Goal: Information Seeking & Learning: Learn about a topic

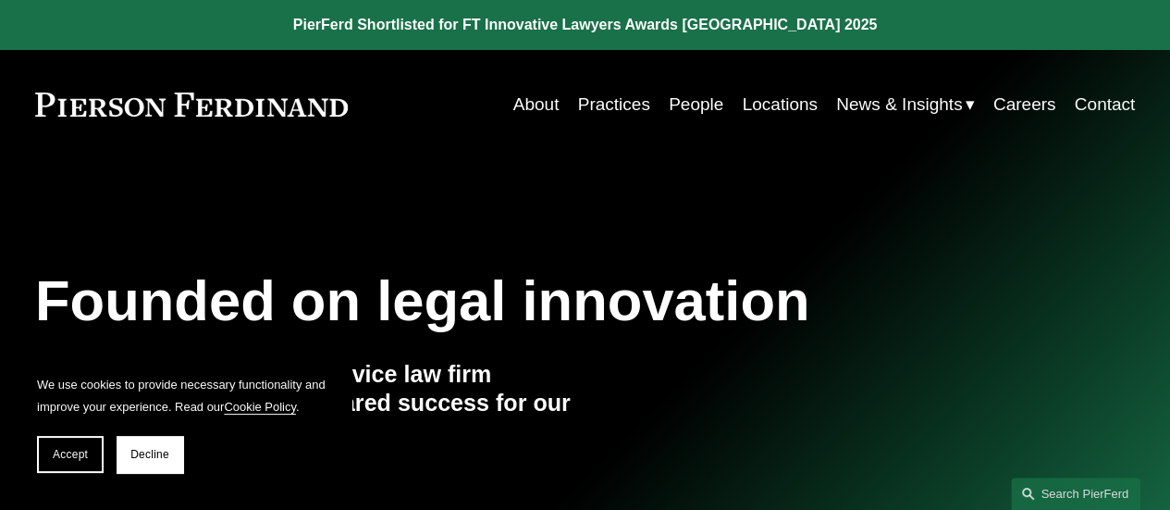
click at [618, 108] on link "Practices" at bounding box center [614, 104] width 72 height 35
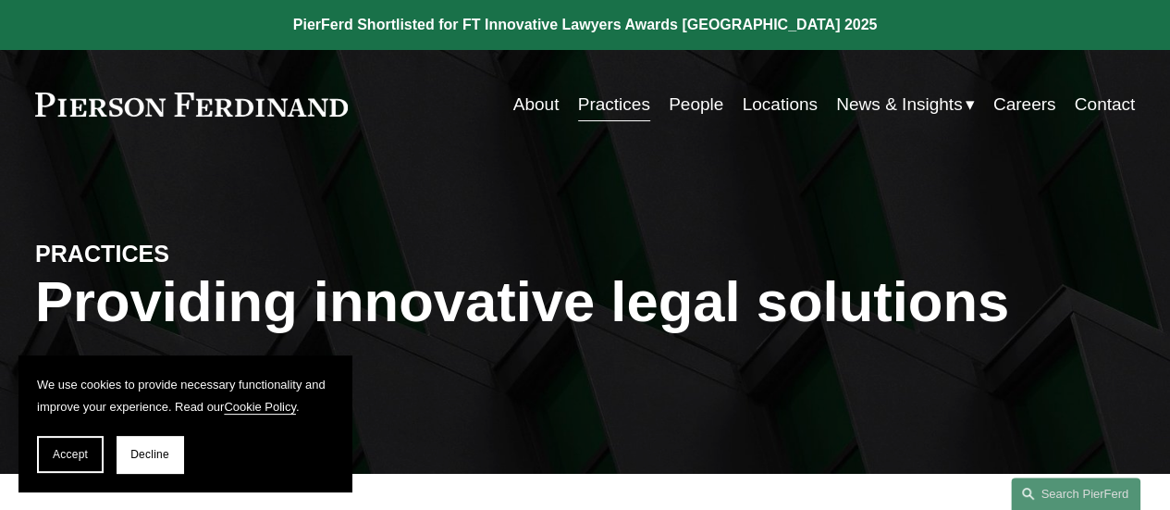
click at [683, 98] on link "People" at bounding box center [696, 104] width 55 height 35
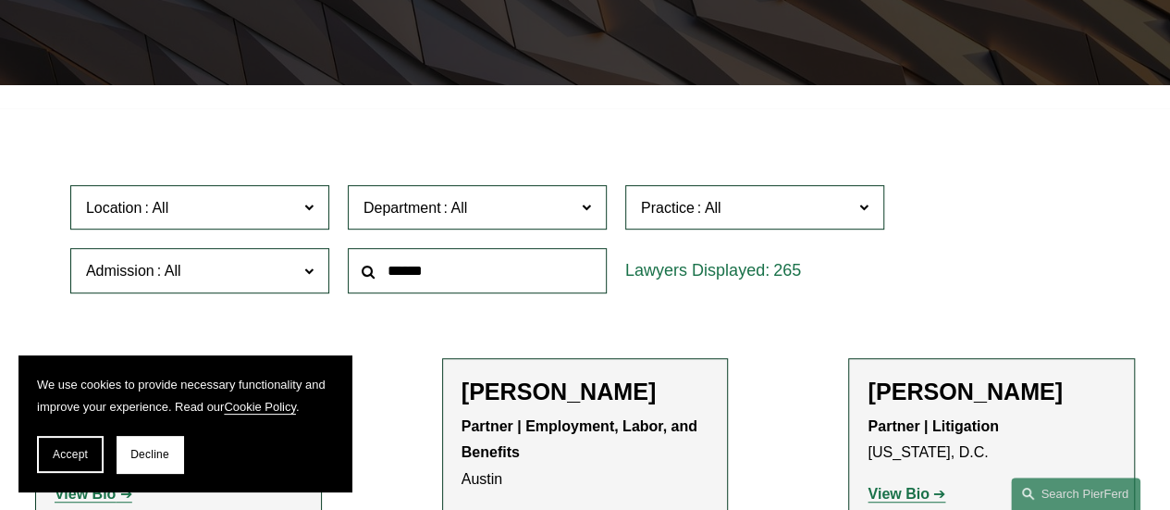
scroll to position [389, 0]
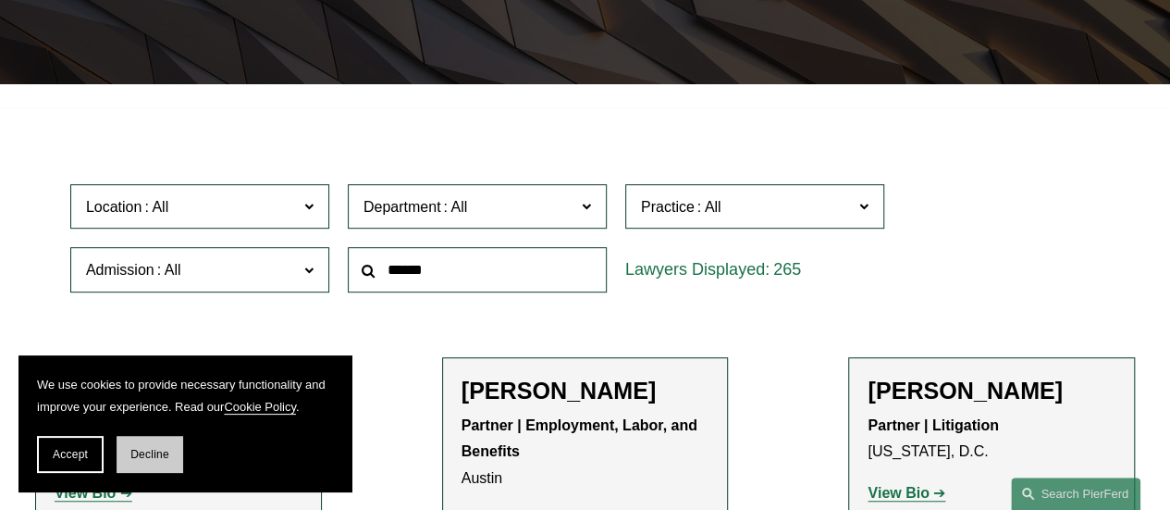
click at [170, 456] on button "Decline" at bounding box center [150, 454] width 67 height 37
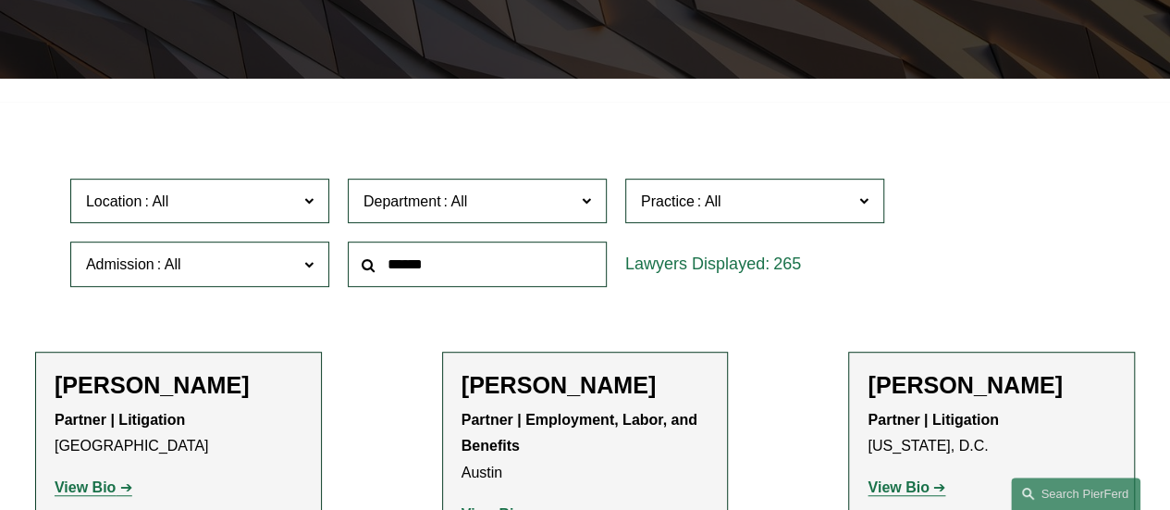
scroll to position [396, 0]
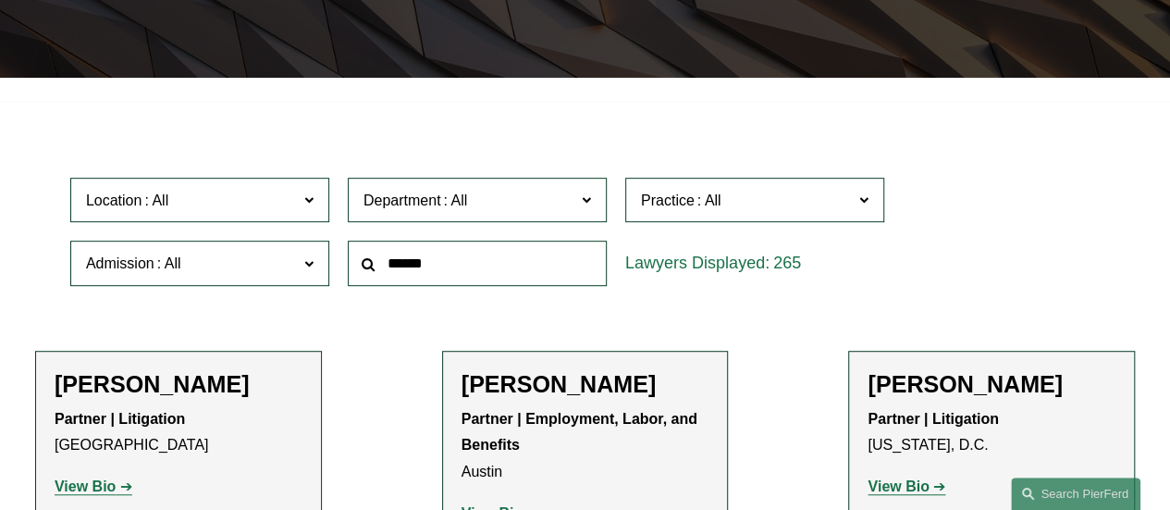
click at [273, 203] on span "Location" at bounding box center [192, 200] width 212 height 25
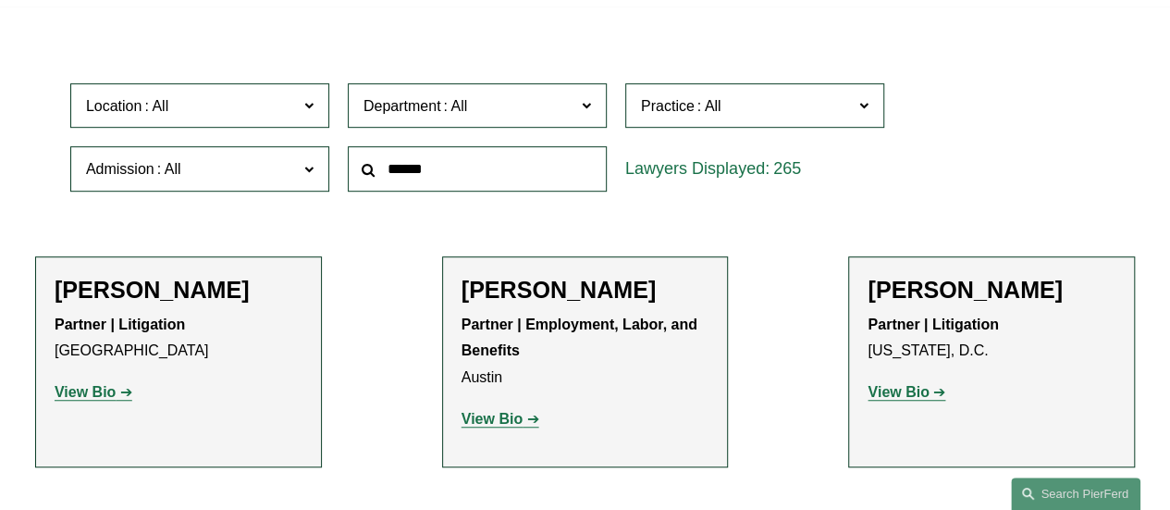
scroll to position [497, 0]
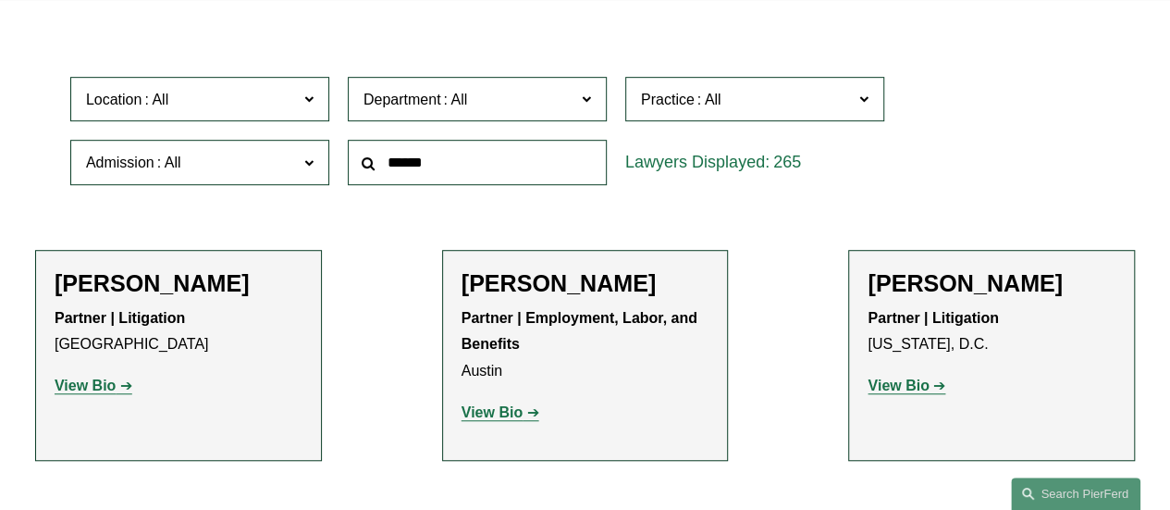
click at [0, 0] on link "Austin" at bounding box center [0, 0] width 0 height 0
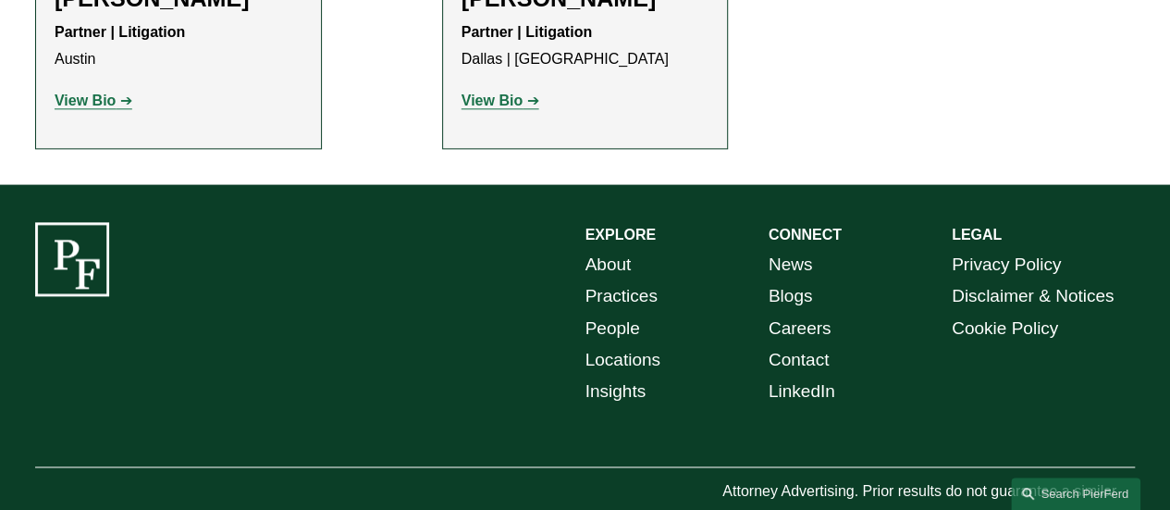
scroll to position [1055, 0]
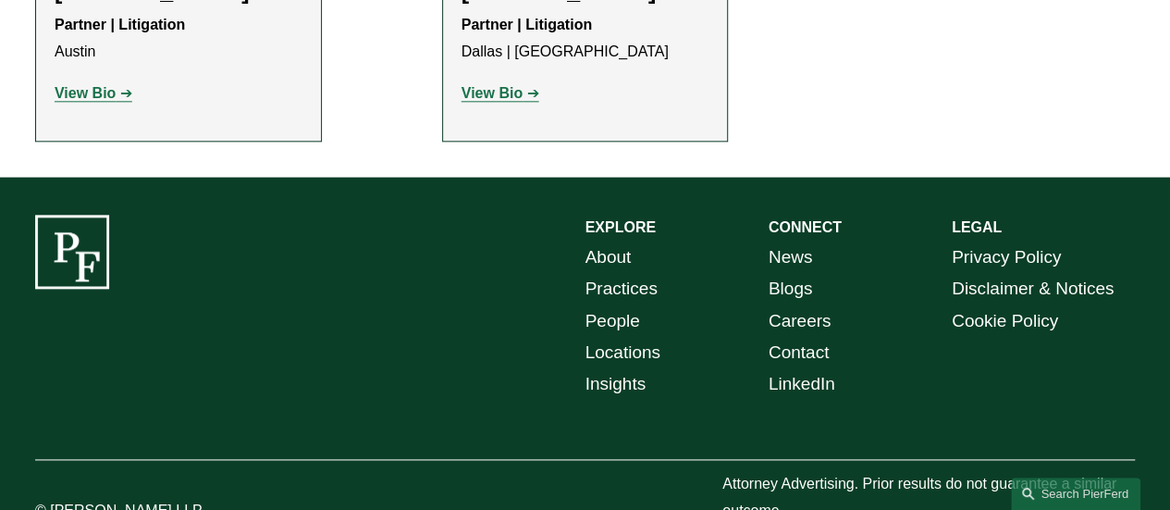
click at [611, 258] on link "About" at bounding box center [608, 256] width 46 height 31
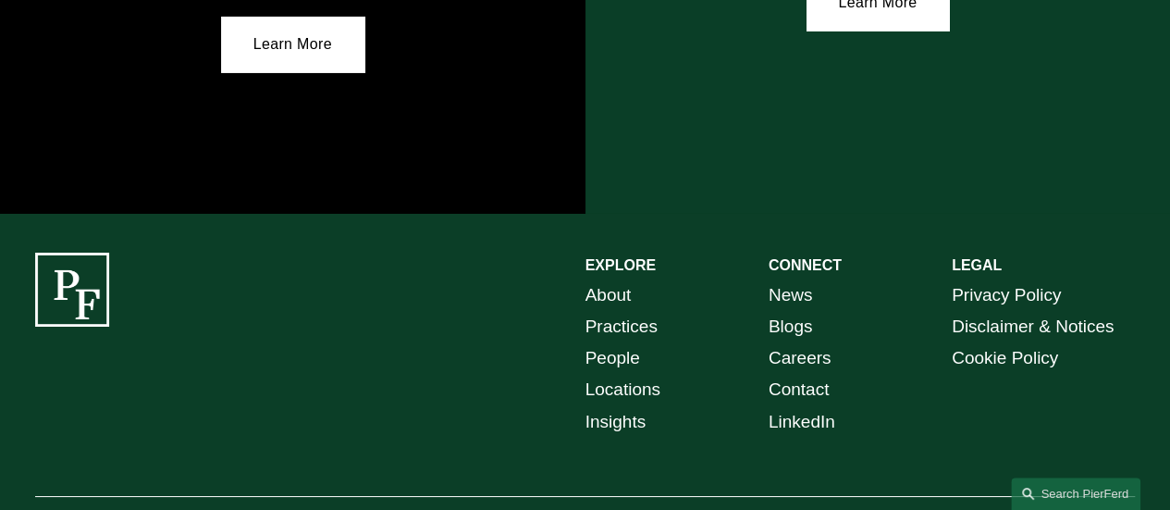
scroll to position [3320, 0]
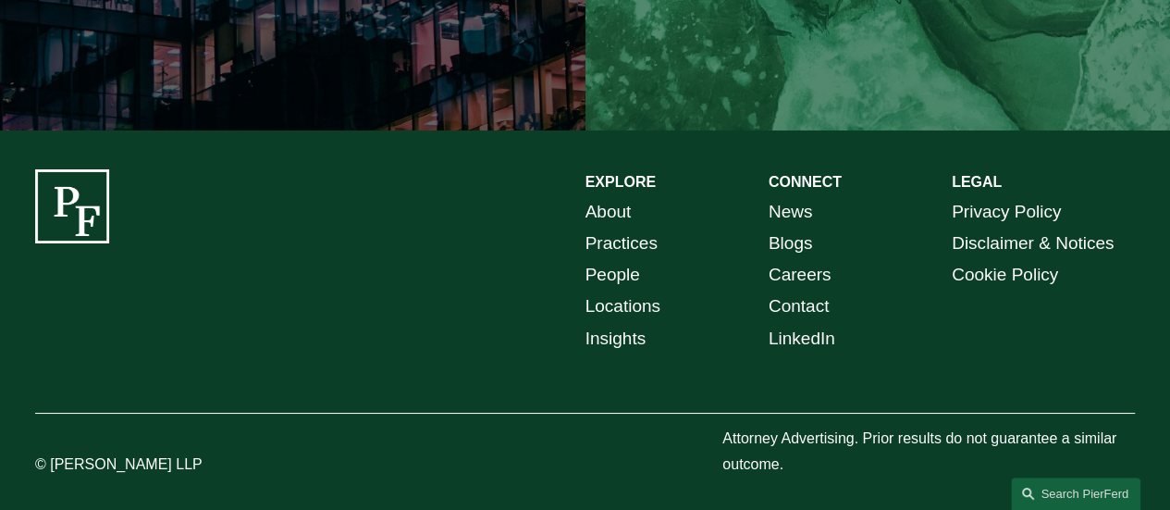
click at [623, 269] on link "People" at bounding box center [612, 274] width 55 height 31
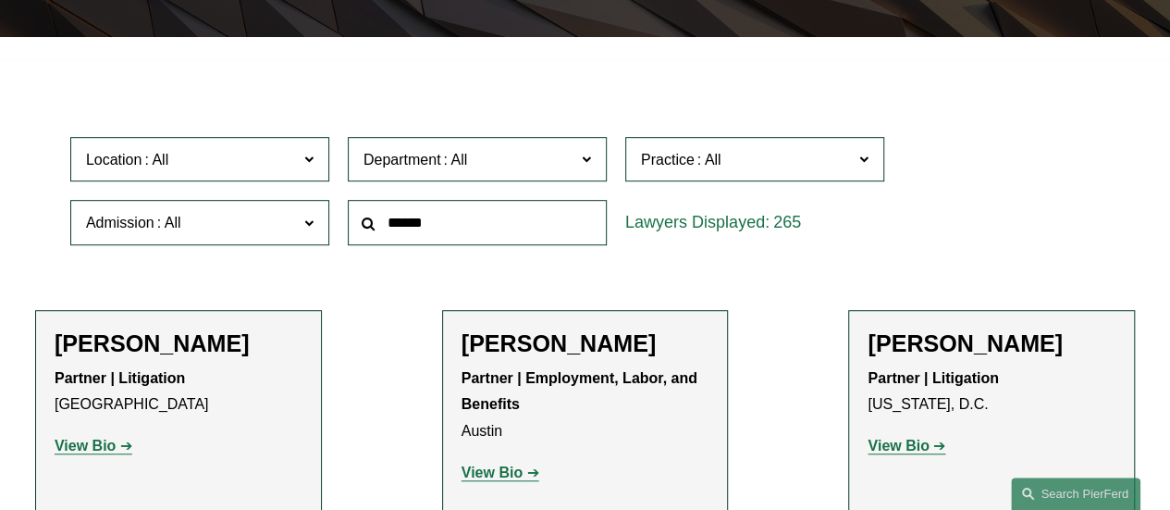
scroll to position [439, 0]
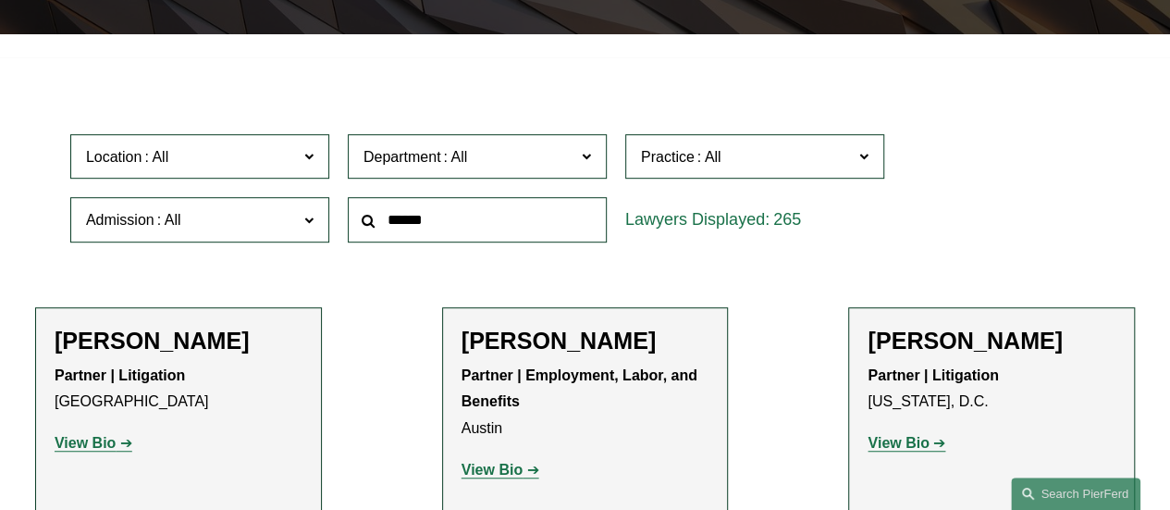
click at [715, 165] on span at bounding box center [710, 157] width 30 height 16
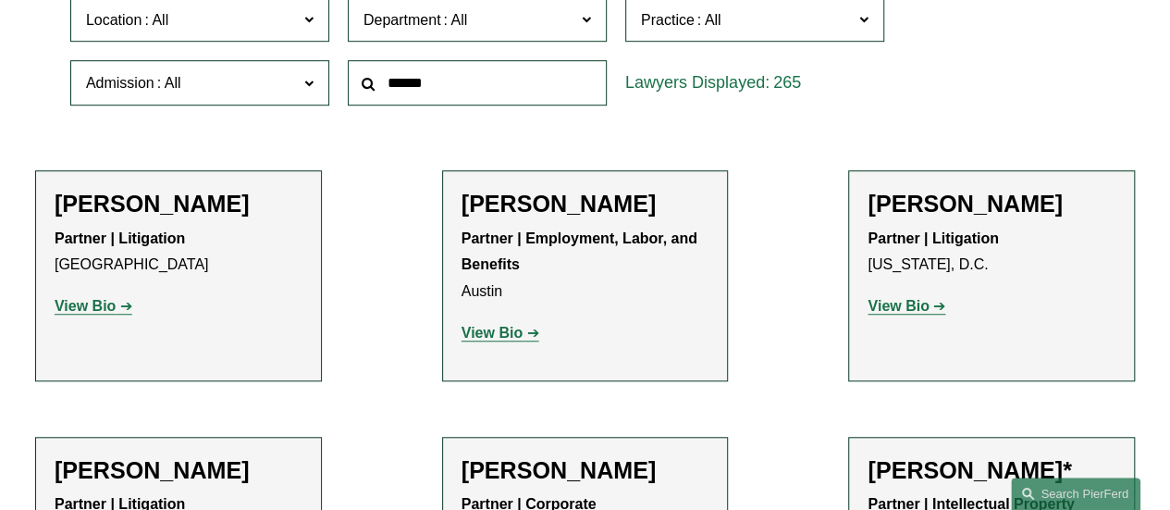
scroll to position [437, 0]
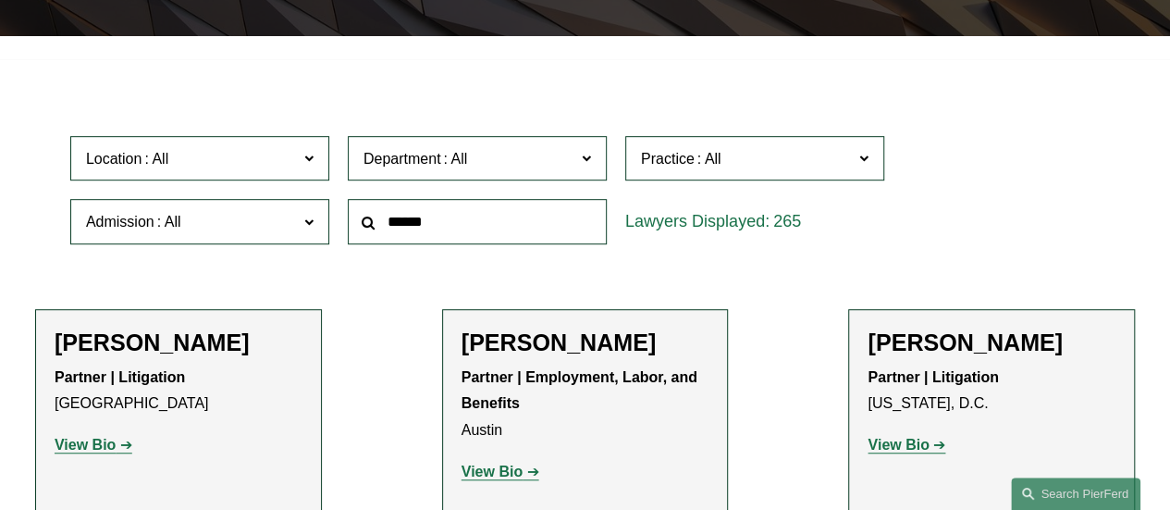
click at [266, 165] on span "Location" at bounding box center [192, 158] width 212 height 25
click at [0, 0] on link "New York" at bounding box center [0, 0] width 0 height 0
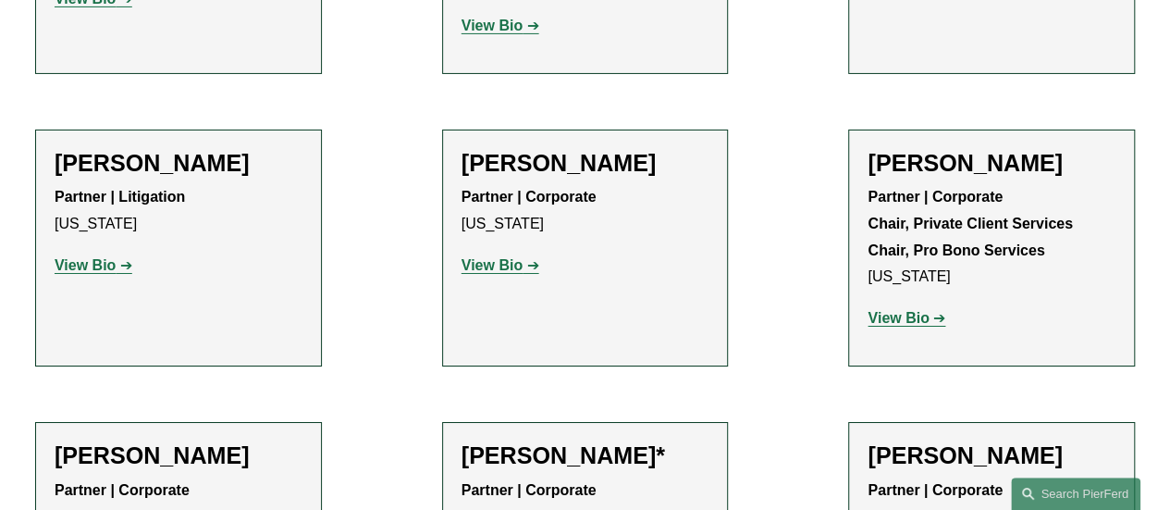
scroll to position [7018, 0]
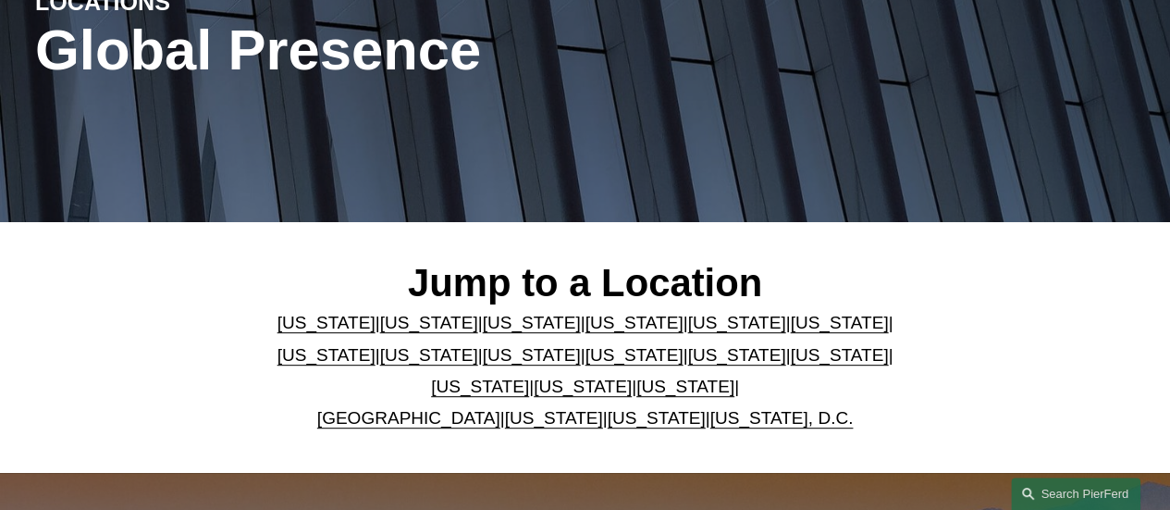
scroll to position [281, 0]
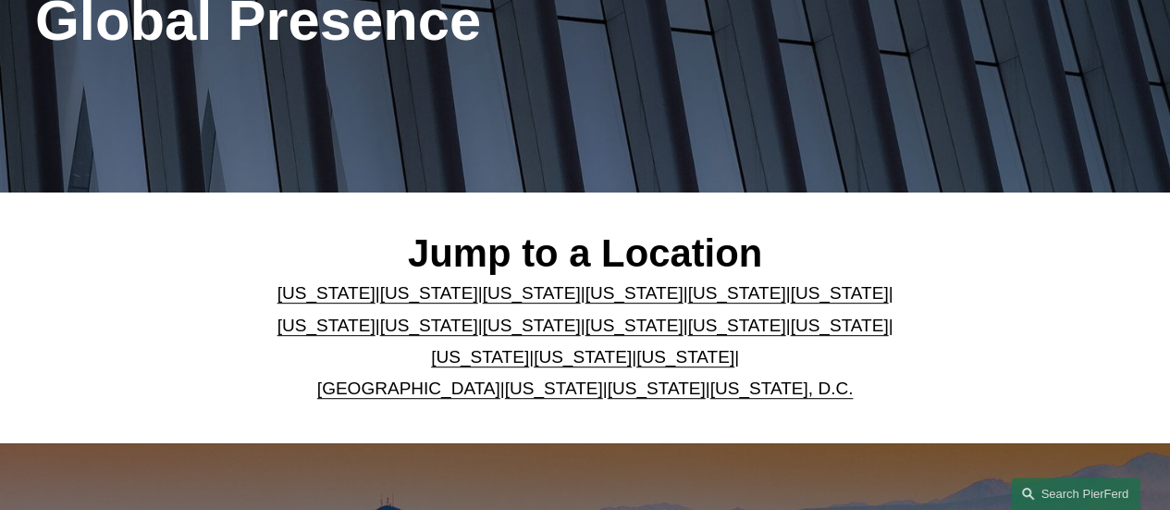
click at [407, 392] on link "United Kingdom" at bounding box center [408, 387] width 183 height 19
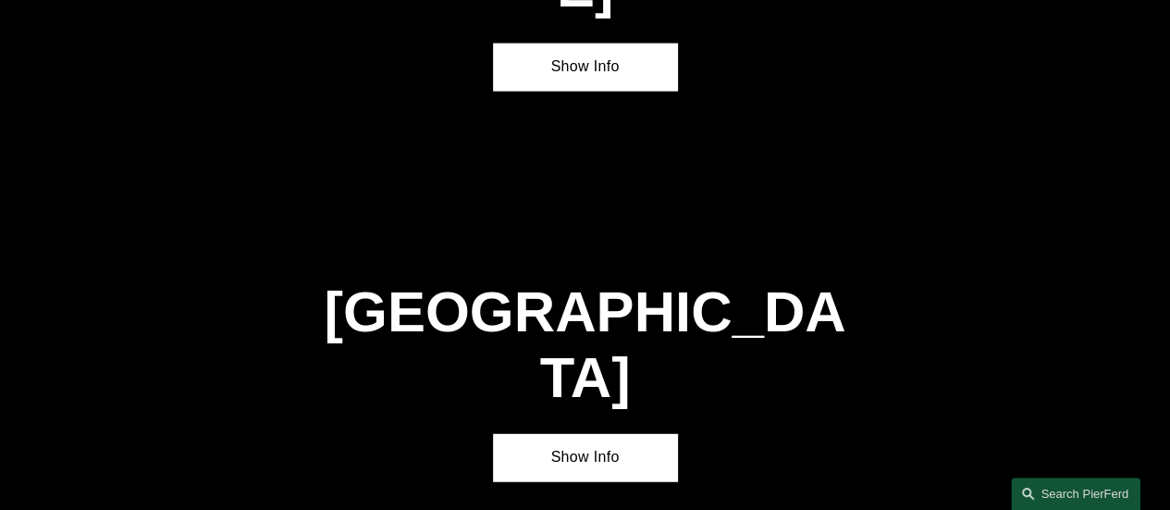
scroll to position [5752, 0]
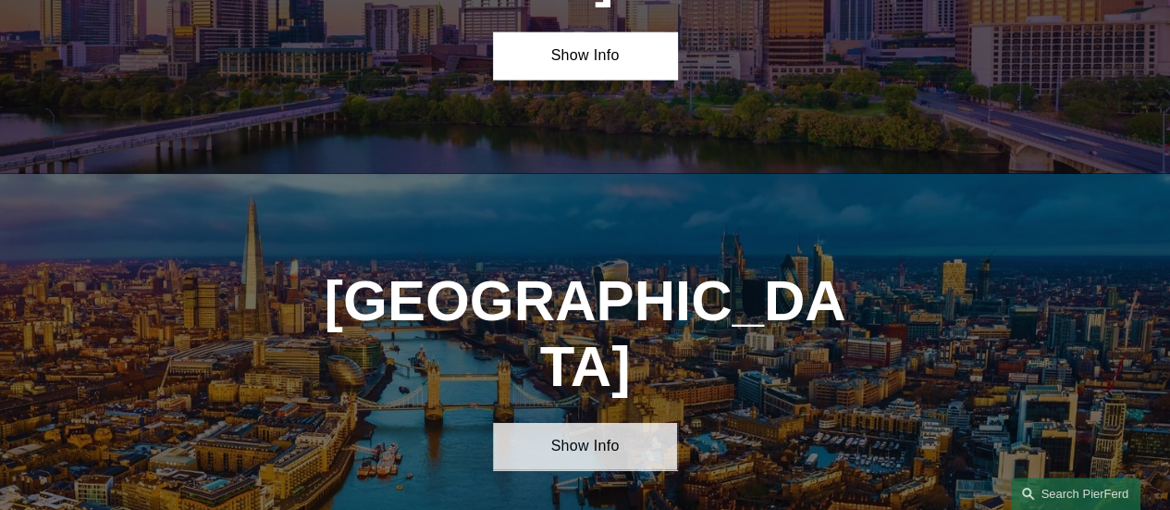
click at [604, 423] on link "Show Info" at bounding box center [584, 446] width 183 height 47
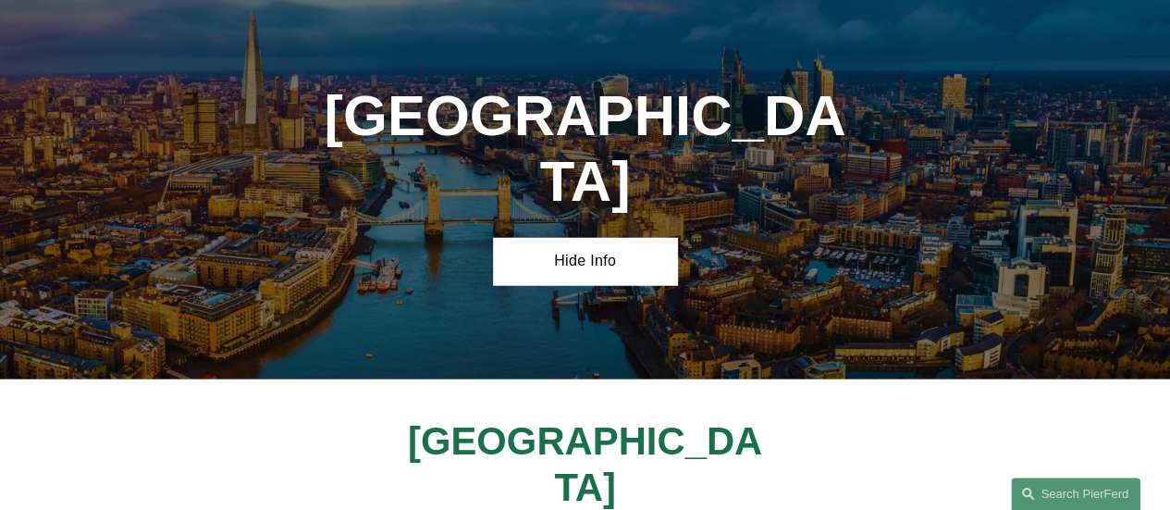
scroll to position [5950, 0]
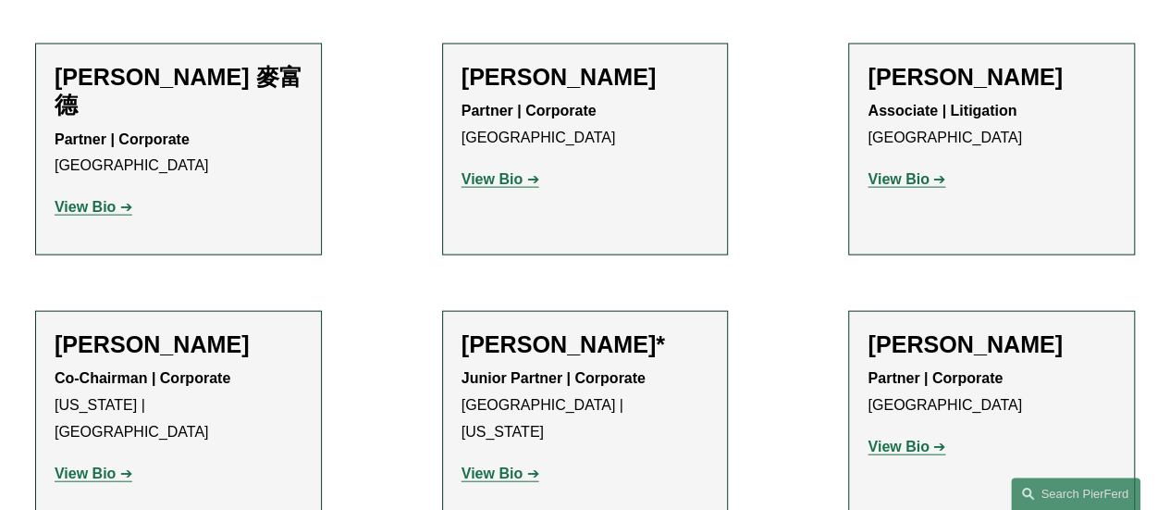
scroll to position [1759, 0]
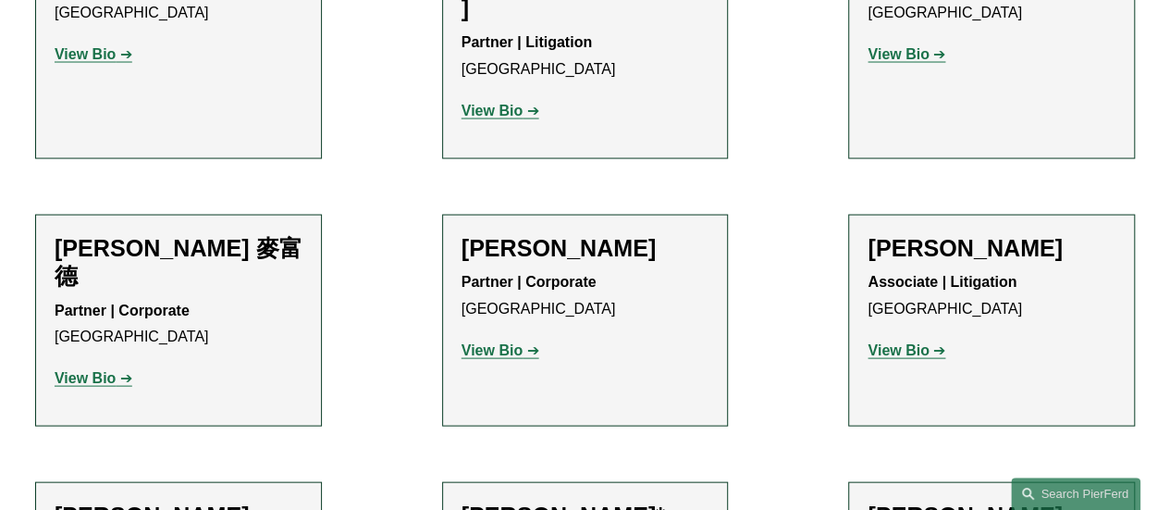
click at [85, 370] on strong "View Bio" at bounding box center [85, 378] width 61 height 16
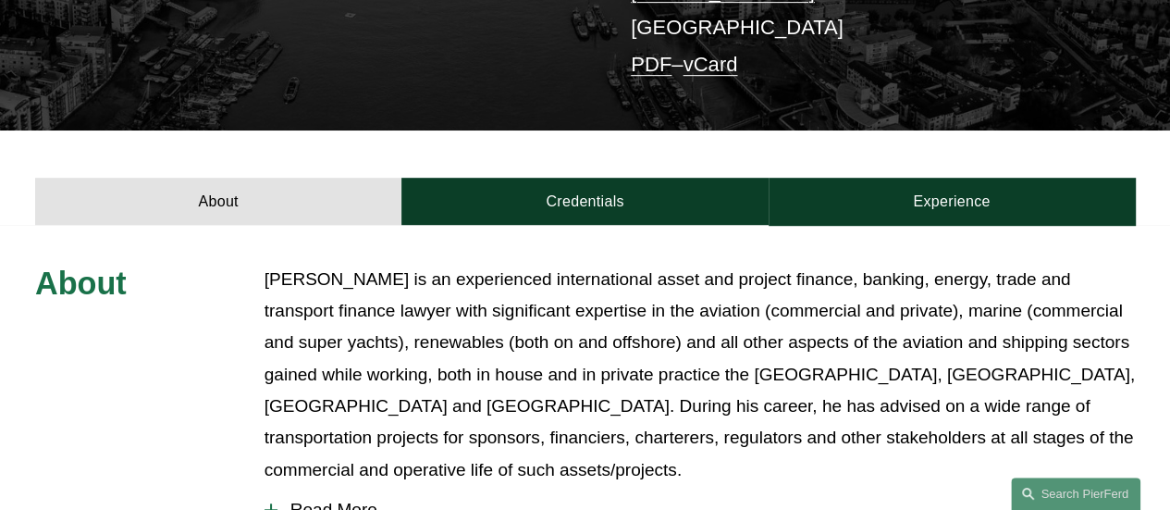
scroll to position [437, 0]
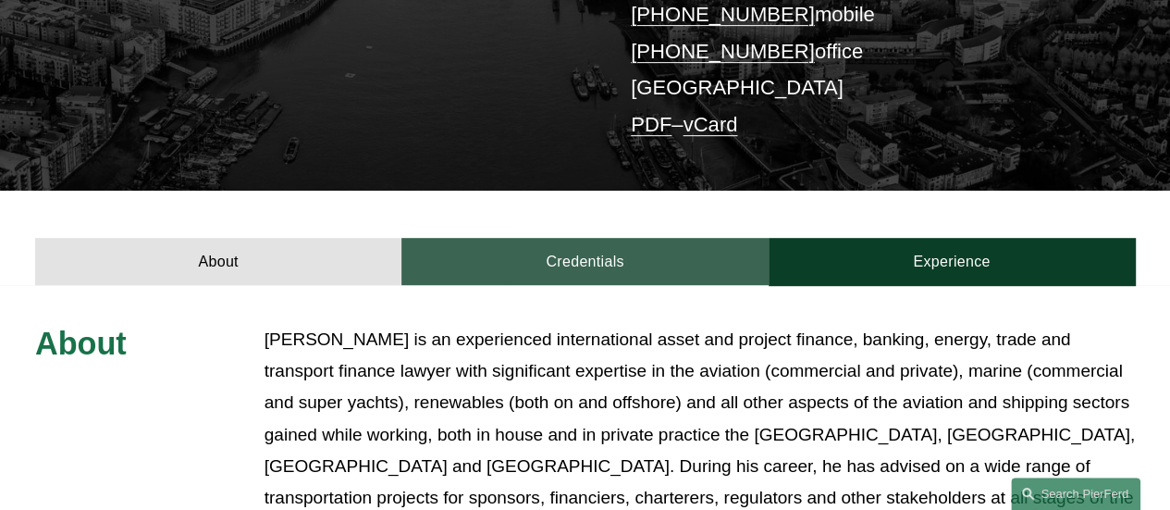
click at [570, 238] on link "Credentials" at bounding box center [584, 261] width 366 height 47
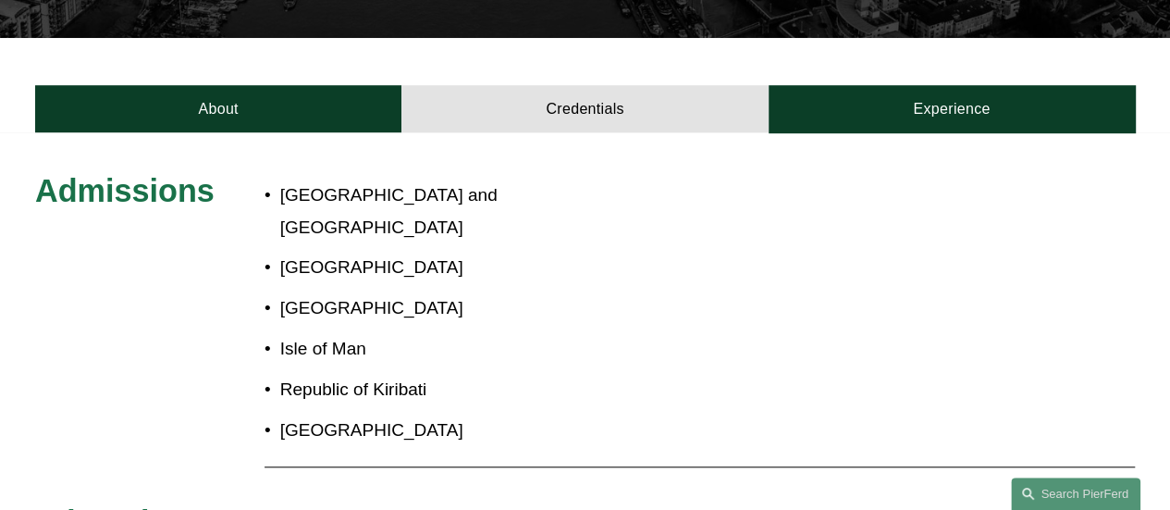
scroll to position [587, 0]
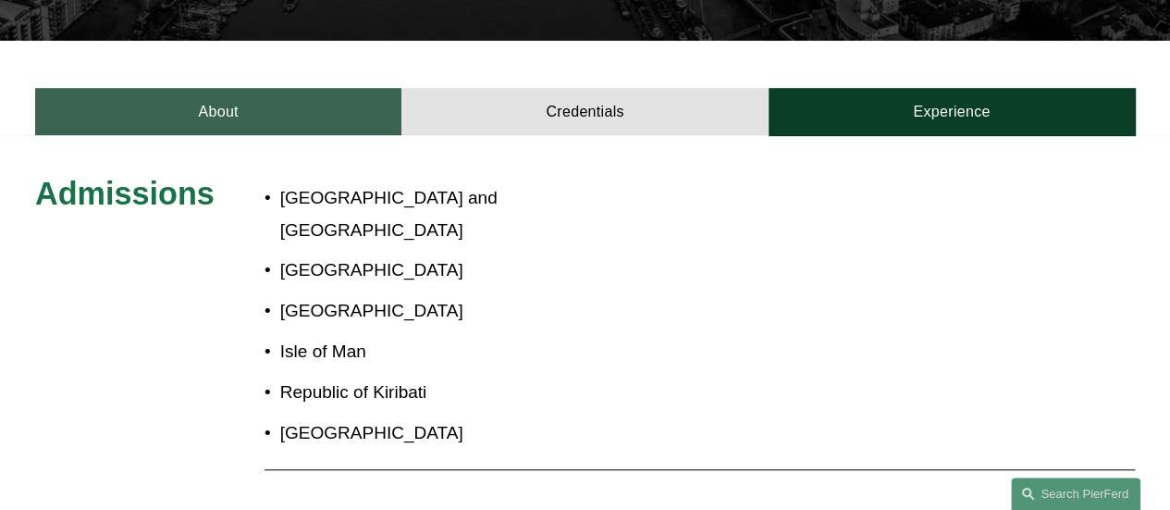
click at [283, 88] on link "About" at bounding box center [218, 111] width 366 height 47
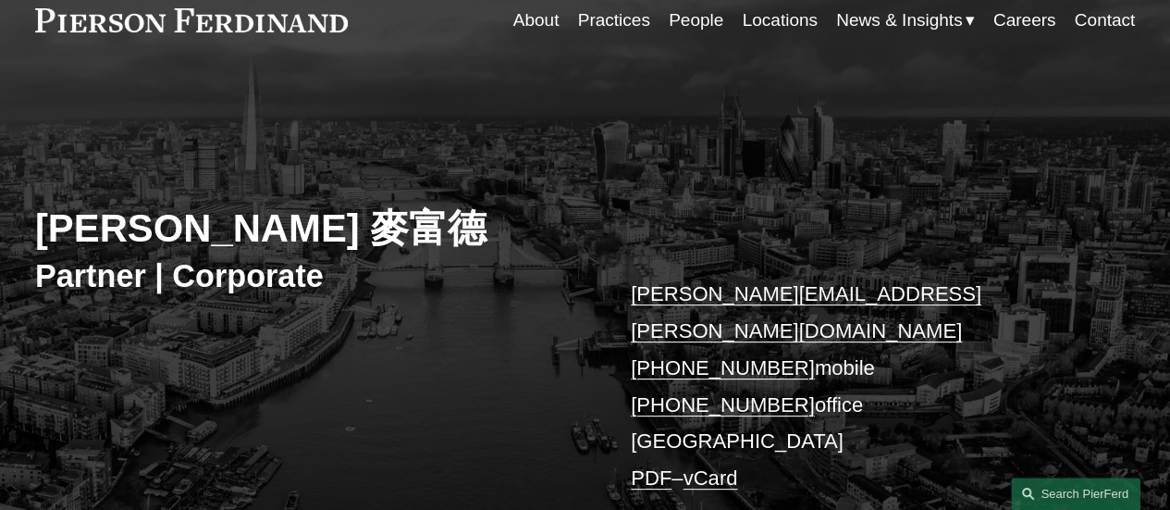
scroll to position [86, 0]
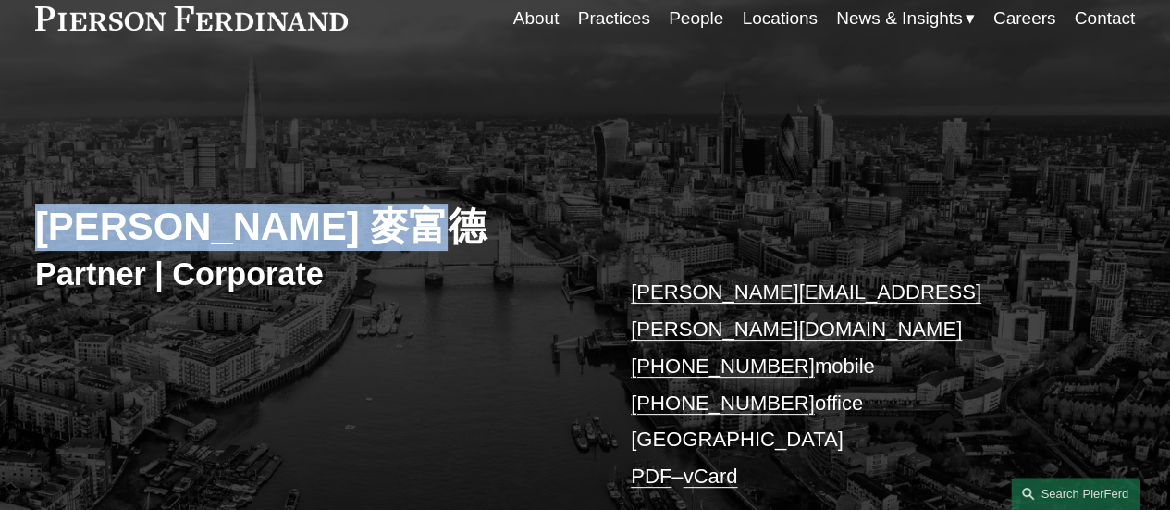
drag, startPoint x: 43, startPoint y: 223, endPoint x: 324, endPoint y: 227, distance: 280.2
click at [324, 227] on h2 "[PERSON_NAME] 麥富德" at bounding box center [310, 226] width 550 height 47
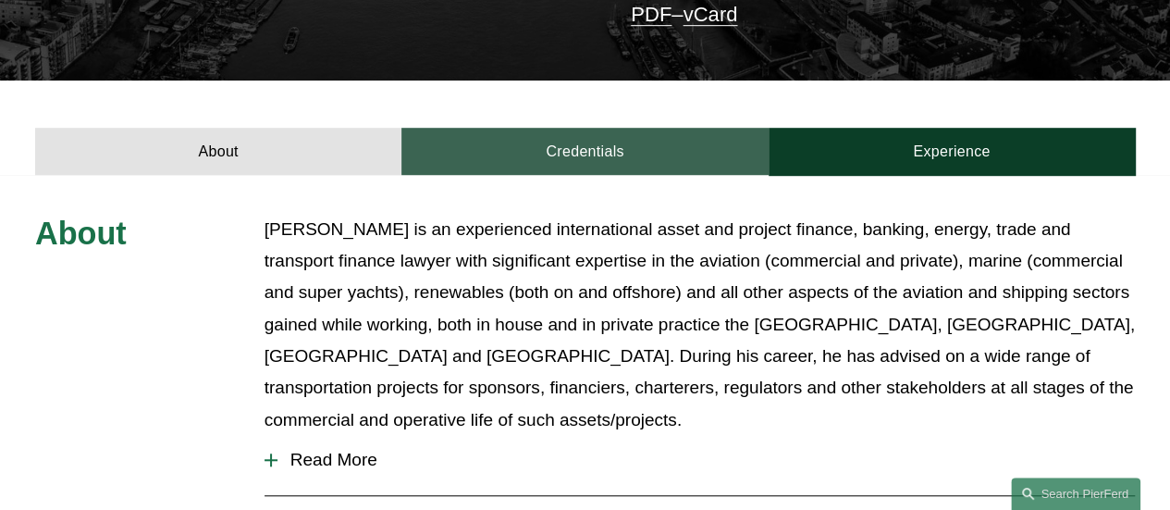
click at [605, 131] on link "Credentials" at bounding box center [584, 151] width 366 height 47
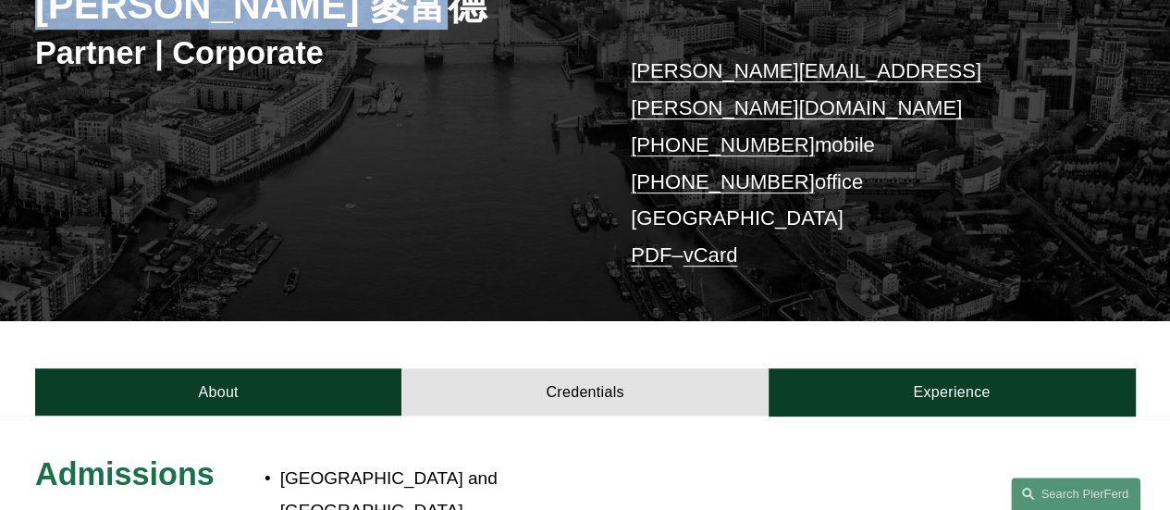
scroll to position [306, 0]
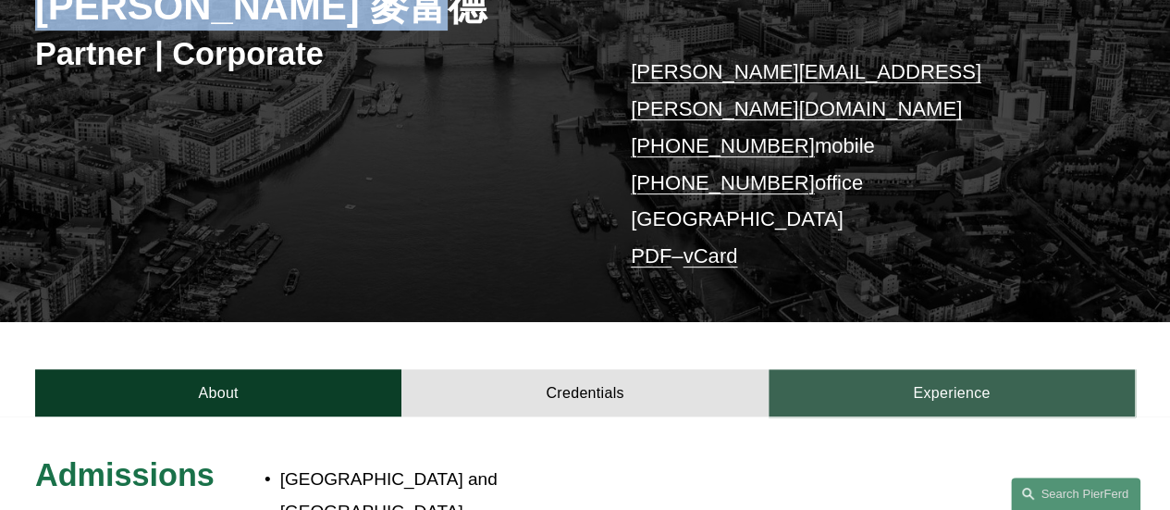
click at [929, 369] on link "Experience" at bounding box center [952, 392] width 366 height 47
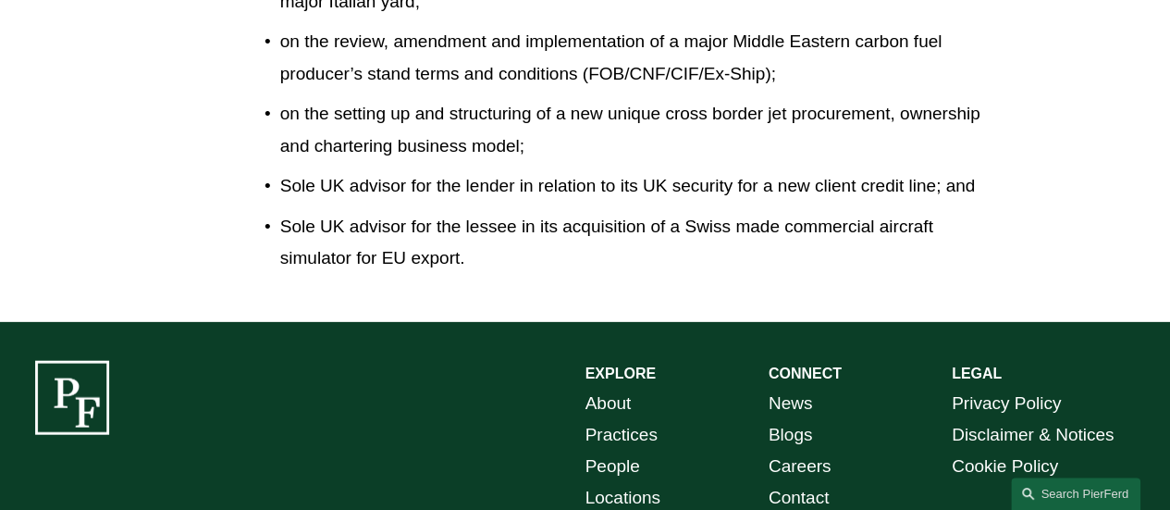
scroll to position [1954, 0]
